Goal: Complete application form

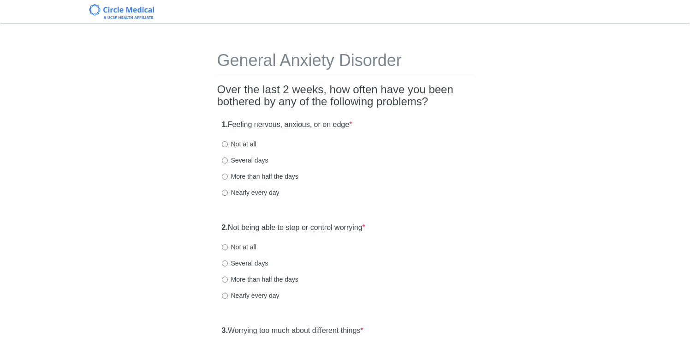
click at [244, 162] on label "Several days" at bounding box center [245, 159] width 47 height 9
click at [228, 162] on input "Several days" at bounding box center [225, 160] width 6 height 6
radio input "true"
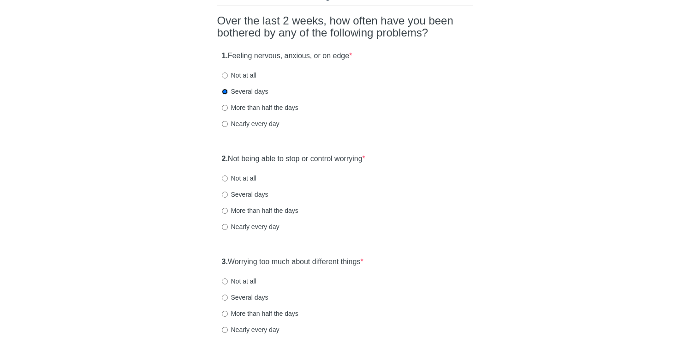
scroll to position [74, 0]
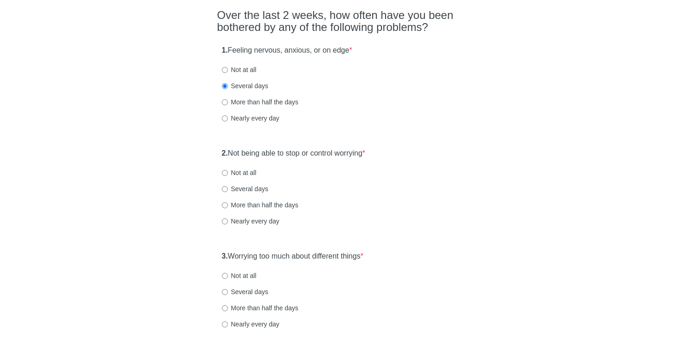
click at [253, 189] on label "Several days" at bounding box center [245, 188] width 47 height 9
click at [228, 189] on input "Several days" at bounding box center [225, 189] width 6 height 6
radio input "true"
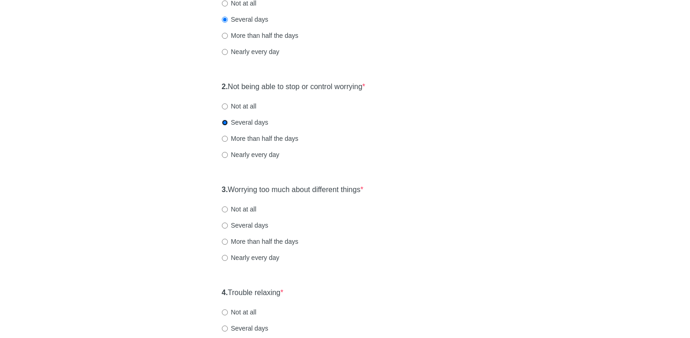
scroll to position [144, 0]
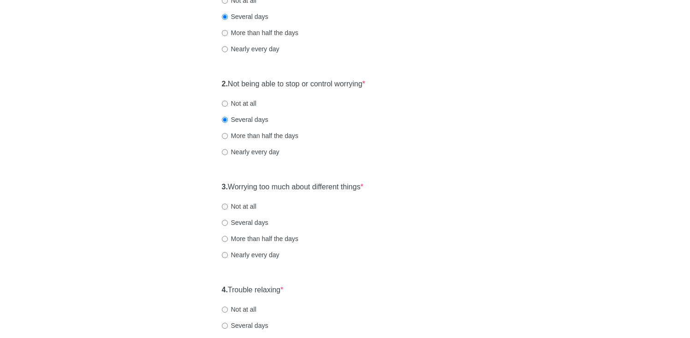
click at [250, 239] on label "More than half the days" at bounding box center [260, 238] width 77 height 9
click at [228, 239] on input "More than half the days" at bounding box center [225, 239] width 6 height 6
radio input "true"
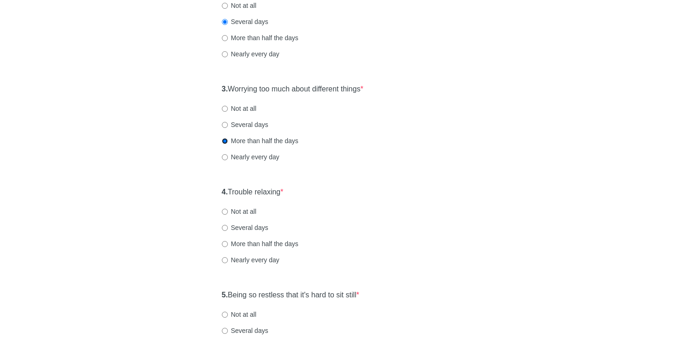
scroll to position [244, 0]
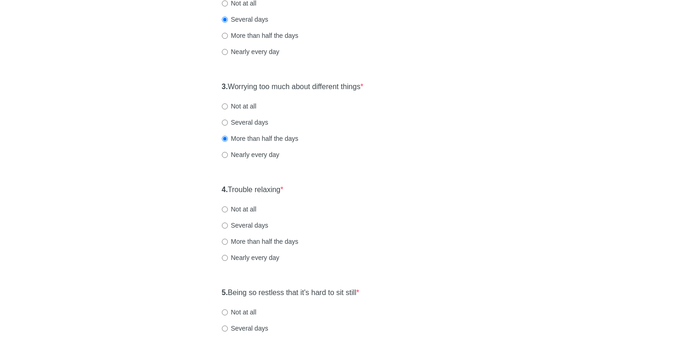
click at [246, 208] on label "Not at all" at bounding box center [239, 208] width 35 height 9
click at [228, 208] on input "Not at all" at bounding box center [225, 209] width 6 height 6
radio input "true"
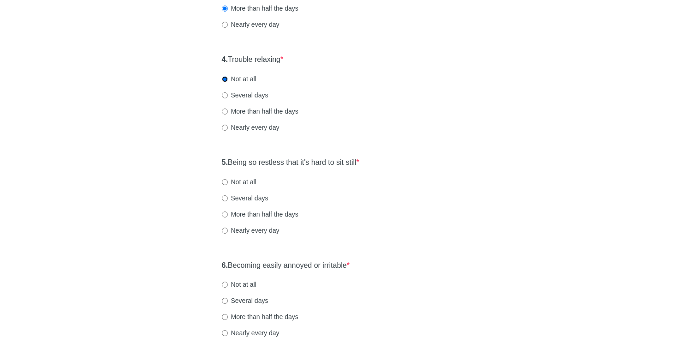
scroll to position [371, 0]
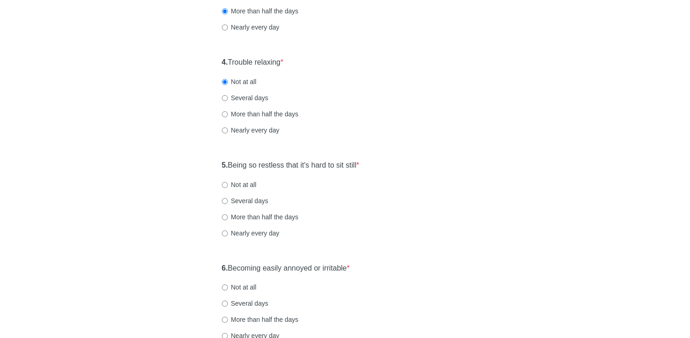
click at [247, 186] on label "Not at all" at bounding box center [239, 184] width 35 height 9
click at [228, 186] on input "Not at all" at bounding box center [225, 185] width 6 height 6
radio input "true"
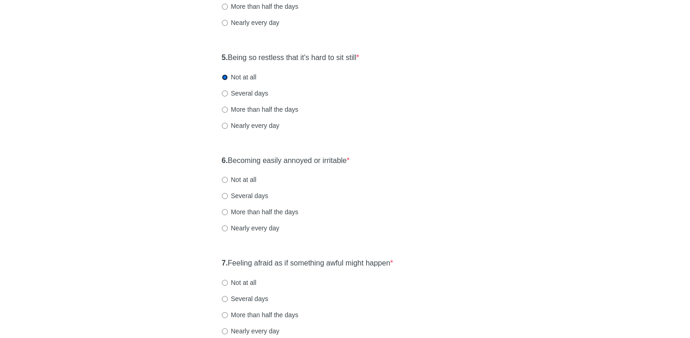
scroll to position [484, 0]
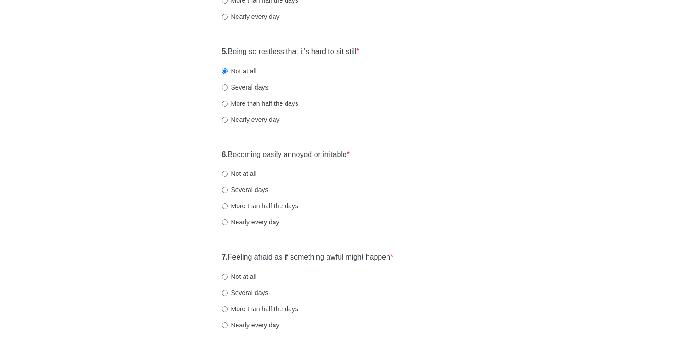
click at [245, 223] on label "Nearly every day" at bounding box center [251, 221] width 58 height 9
click at [228, 223] on input "Nearly every day" at bounding box center [225, 222] width 6 height 6
radio input "true"
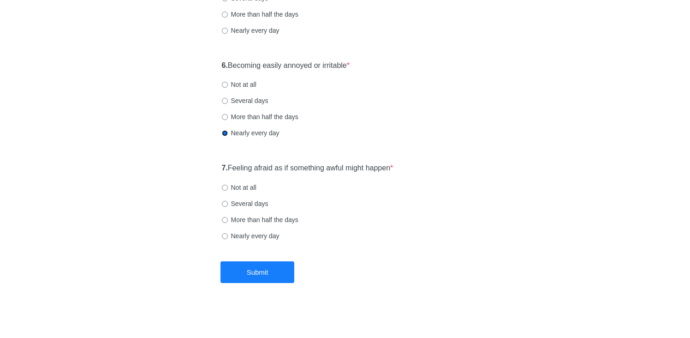
scroll to position [574, 0]
click at [245, 186] on label "Not at all" at bounding box center [239, 186] width 35 height 9
click at [228, 186] on input "Not at all" at bounding box center [225, 187] width 6 height 6
radio input "true"
click at [241, 274] on button "Submit" at bounding box center [258, 271] width 74 height 22
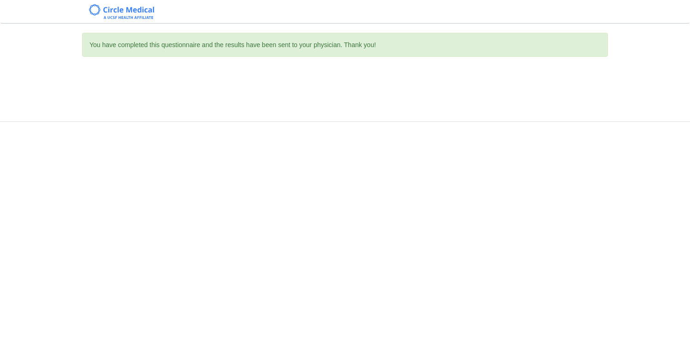
scroll to position [0, 0]
